Goal: Information Seeking & Learning: Learn about a topic

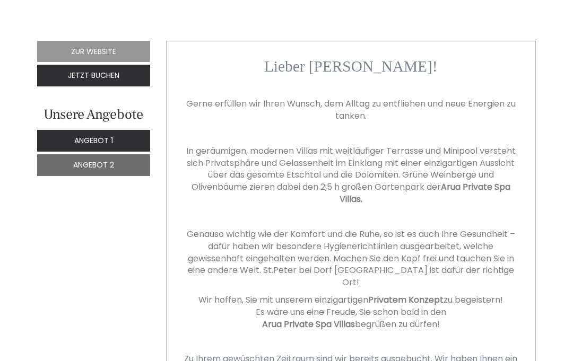
scroll to position [306, 0]
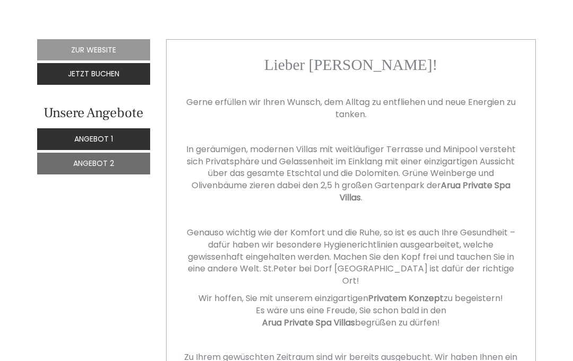
click at [107, 137] on span "Angebot 1" at bounding box center [93, 139] width 39 height 11
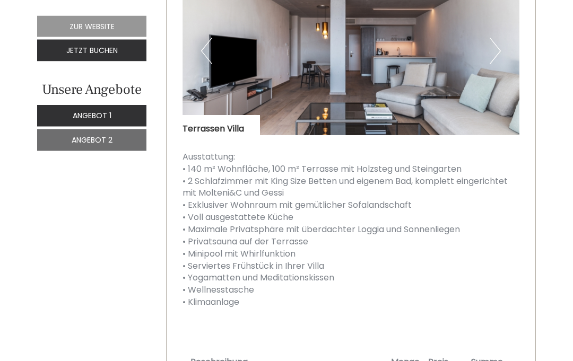
scroll to position [1015, 0]
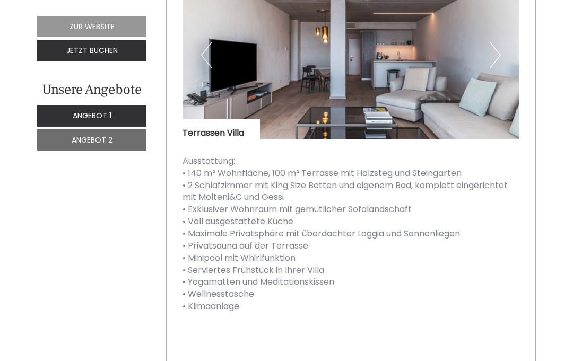
click at [97, 140] on span "Angebot 2" at bounding box center [92, 140] width 41 height 11
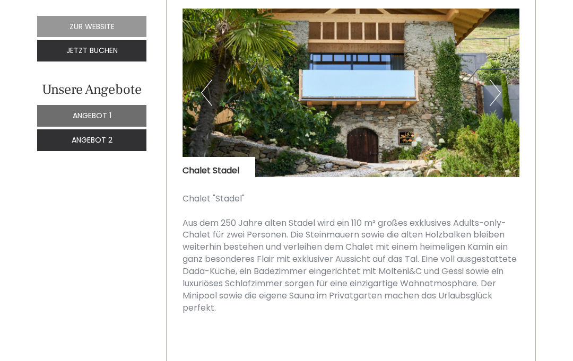
scroll to position [989, 0]
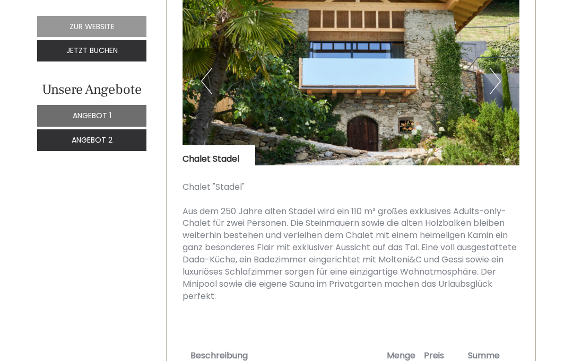
click at [110, 112] on span "Angebot 1" at bounding box center [92, 115] width 39 height 11
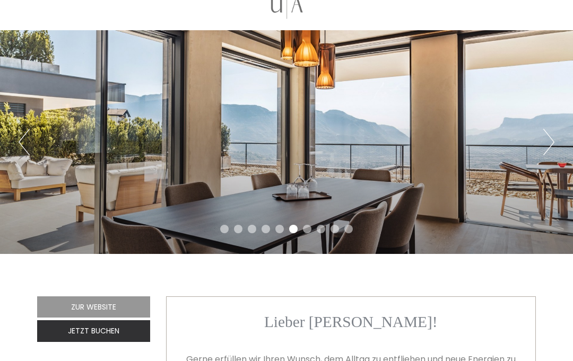
scroll to position [0, 0]
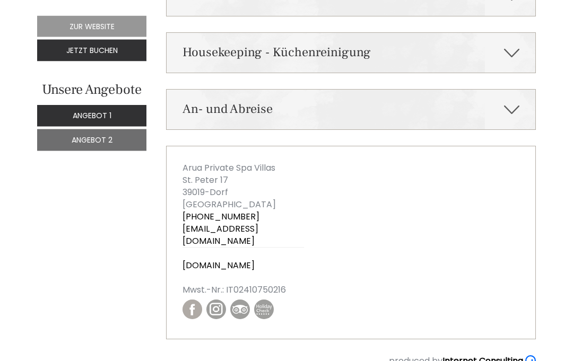
scroll to position [2535, 0]
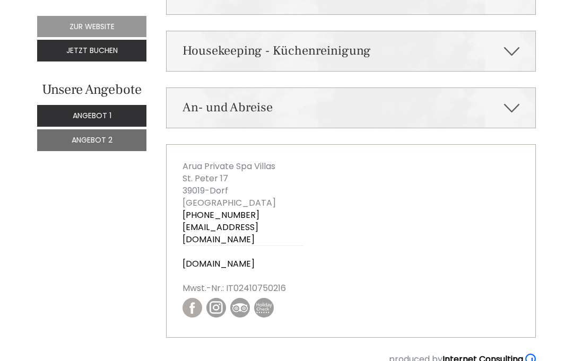
click at [511, 102] on icon at bounding box center [511, 108] width 15 height 18
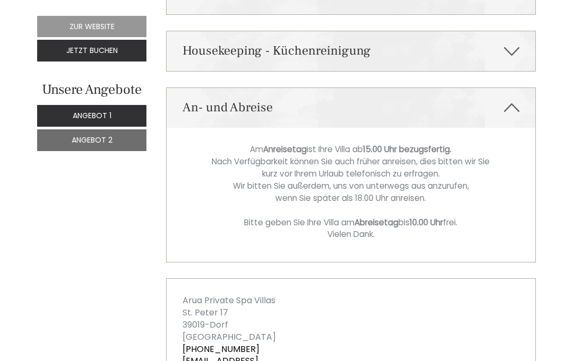
click at [514, 102] on icon at bounding box center [511, 108] width 15 height 18
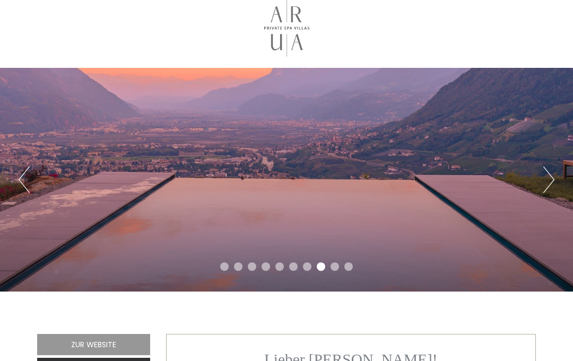
scroll to position [12, 0]
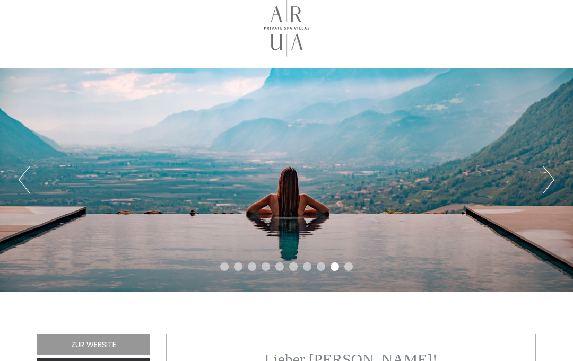
click at [547, 178] on button "Next" at bounding box center [548, 180] width 11 height 27
click at [541, 178] on div "Previous Next 1 2 3 4 5 6 7 8 9 10" at bounding box center [286, 180] width 573 height 224
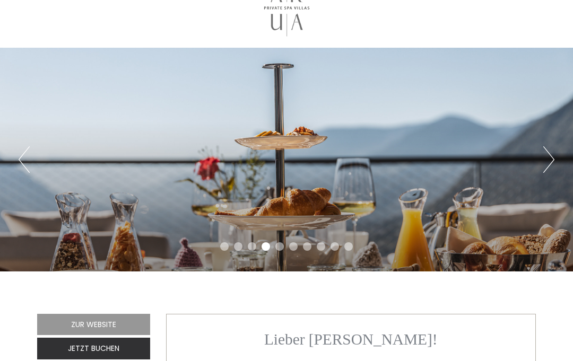
scroll to position [0, 0]
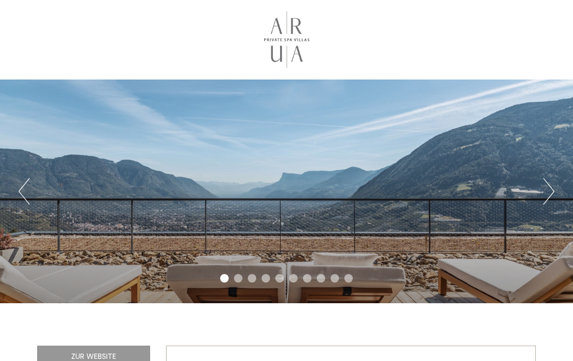
click at [540, 195] on div "Previous Next 1 2 3 4 5 6 7 8 9 10" at bounding box center [286, 192] width 573 height 224
click at [550, 188] on button "Next" at bounding box center [548, 191] width 11 height 27
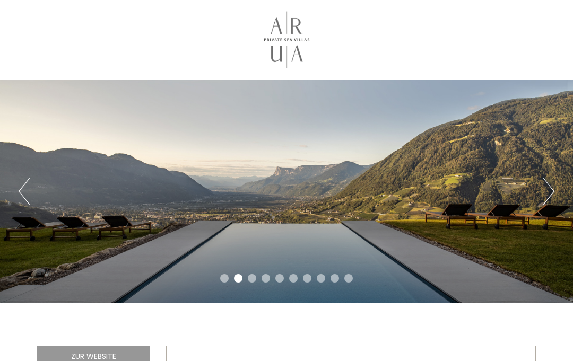
click at [549, 188] on button "Next" at bounding box center [548, 191] width 11 height 27
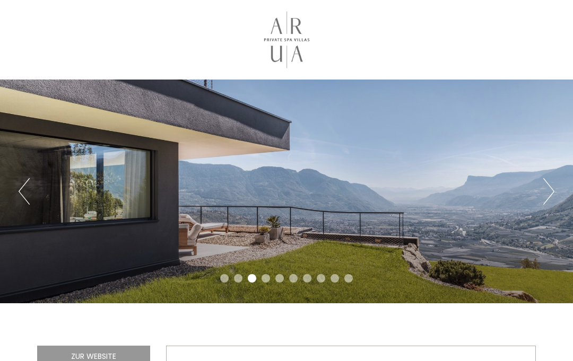
click at [548, 191] on button "Next" at bounding box center [548, 191] width 11 height 27
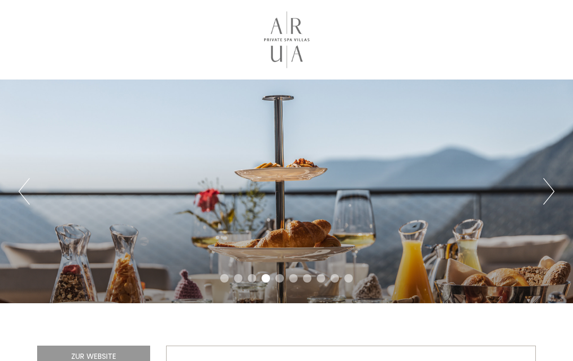
click at [550, 184] on button "Next" at bounding box center [548, 191] width 11 height 27
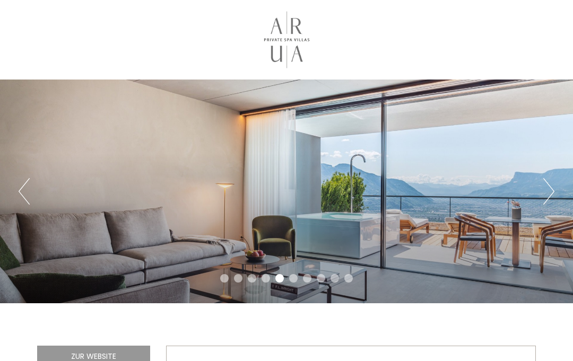
click at [549, 186] on button "Next" at bounding box center [548, 191] width 11 height 27
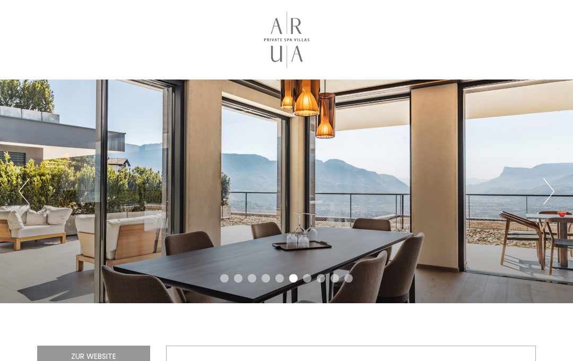
click at [548, 189] on button "Next" at bounding box center [548, 191] width 11 height 27
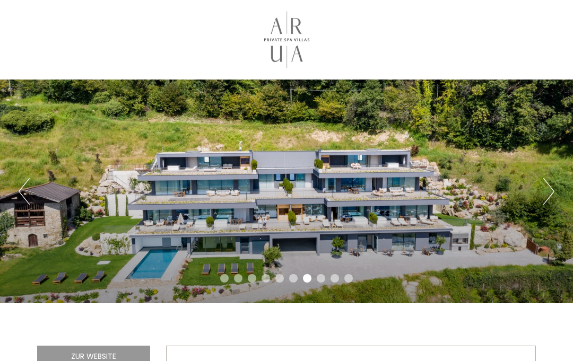
click at [549, 188] on button "Next" at bounding box center [548, 191] width 11 height 27
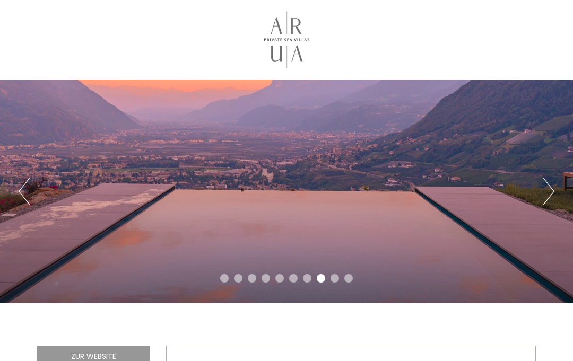
click at [546, 183] on button "Next" at bounding box center [548, 191] width 11 height 27
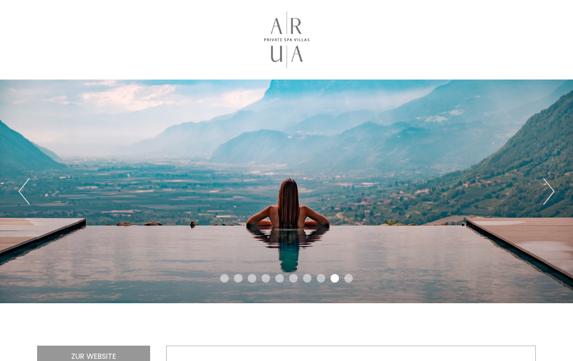
click at [548, 181] on button "Next" at bounding box center [548, 191] width 11 height 27
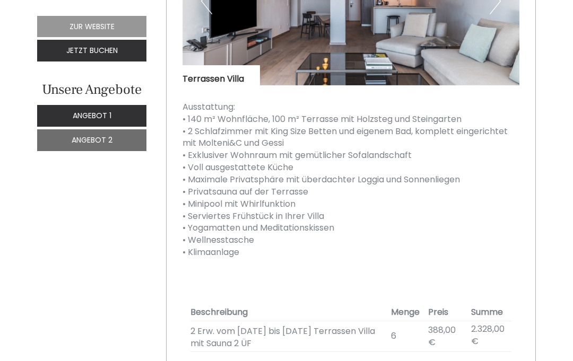
scroll to position [1068, 0]
